Goal: Navigation & Orientation: Understand site structure

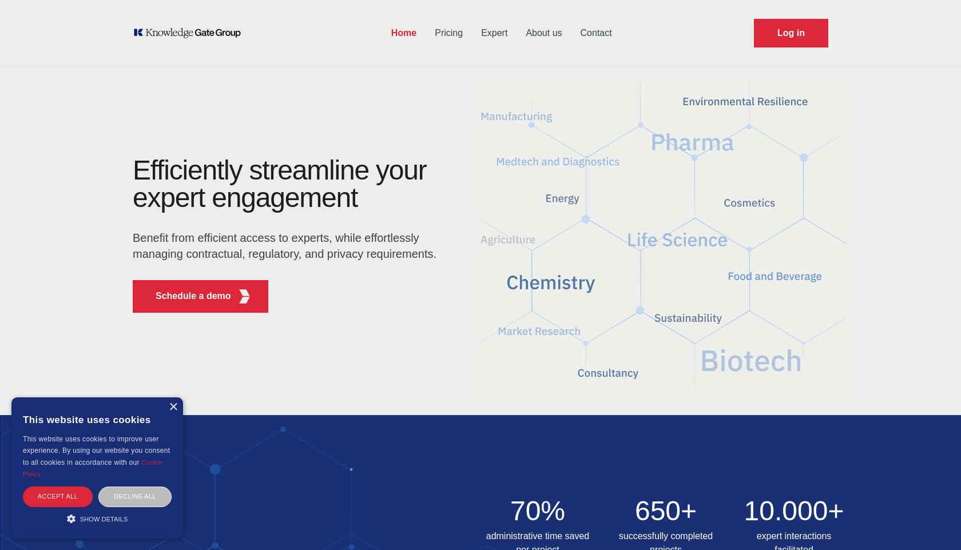
click at [458, 31] on link "Pricing" at bounding box center [449, 33] width 46 height 30
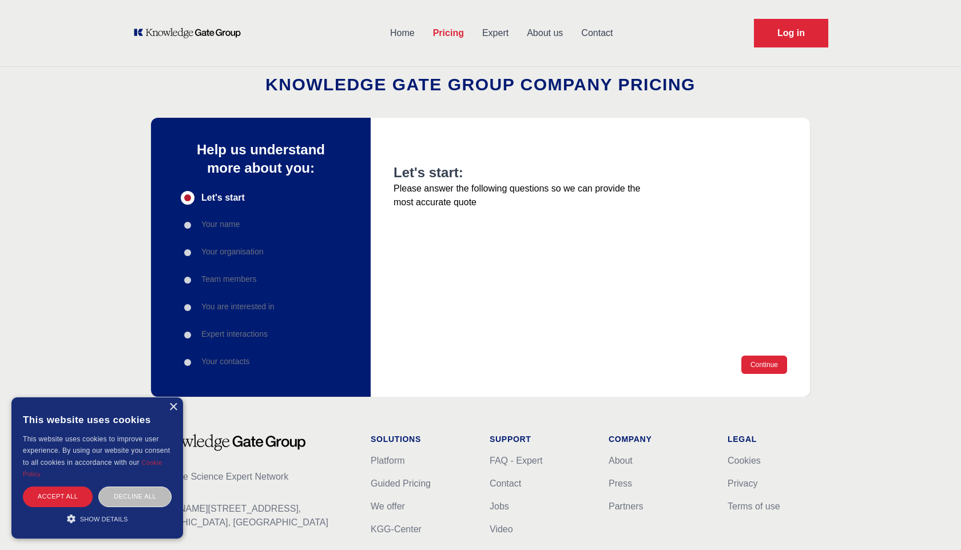
click at [498, 26] on link "Expert" at bounding box center [495, 33] width 45 height 30
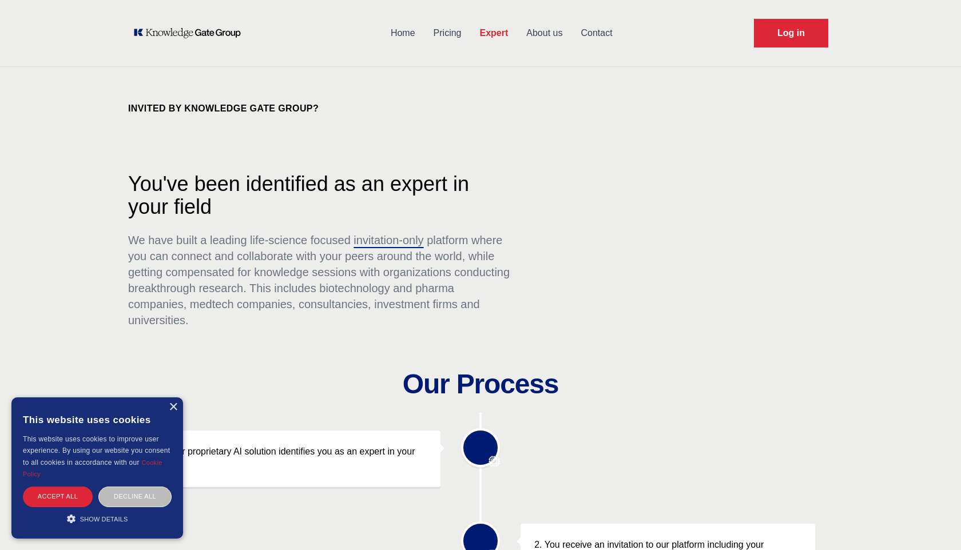
click at [544, 27] on link "About us" at bounding box center [544, 33] width 54 height 30
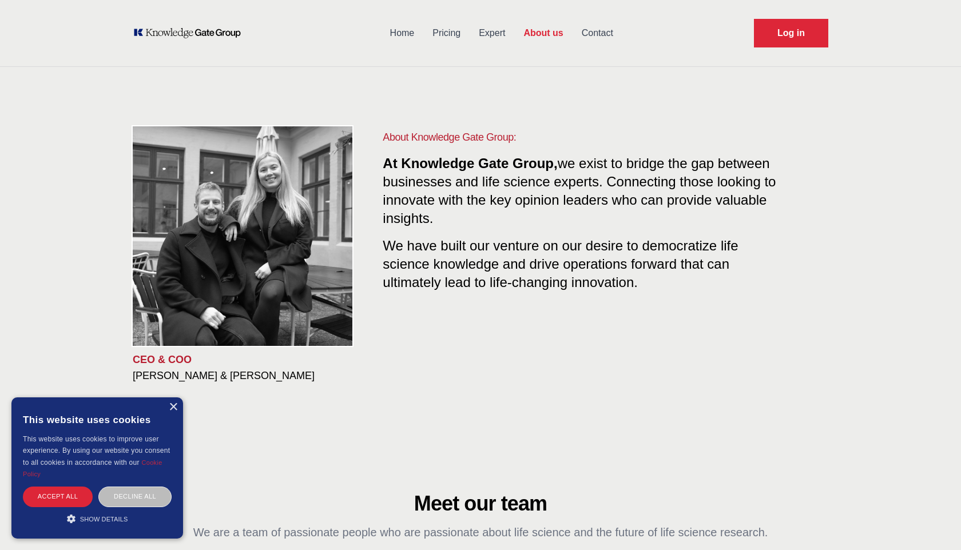
click at [599, 25] on link "Contact" at bounding box center [597, 33] width 50 height 30
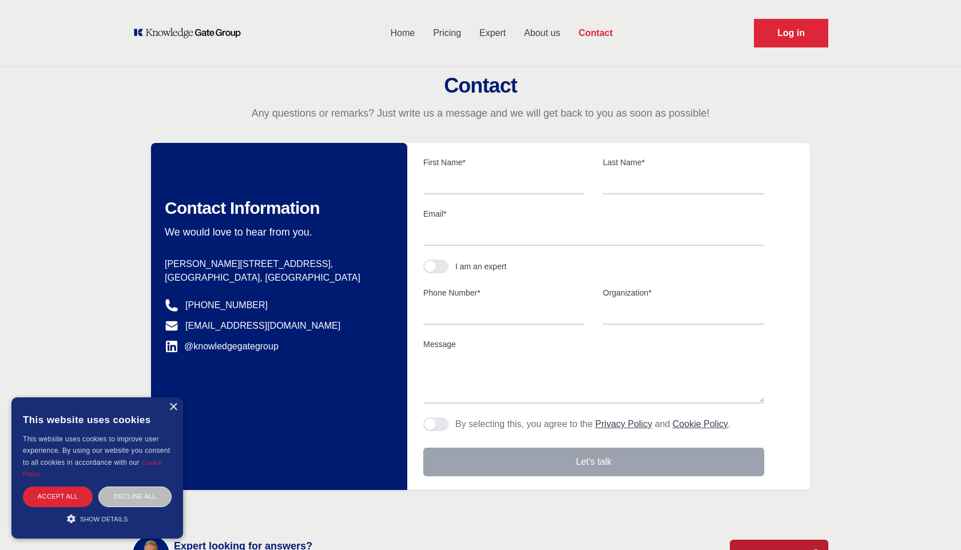
click at [404, 31] on link "Home" at bounding box center [402, 33] width 43 height 30
